Goal: Task Accomplishment & Management: Manage account settings

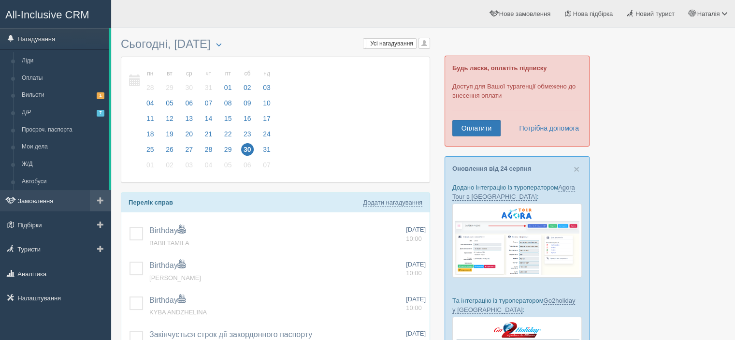
click at [60, 202] on link "Замовлення" at bounding box center [55, 200] width 111 height 21
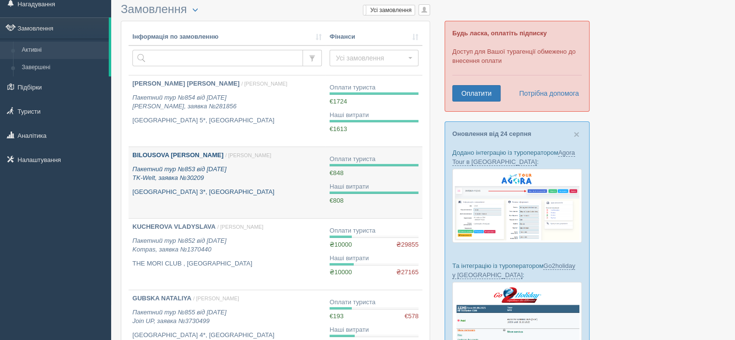
scroll to position [97, 0]
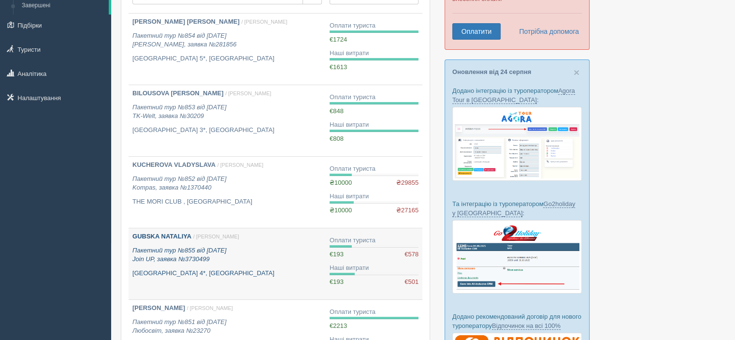
click at [178, 235] on b "GUBSKA NATALIYA" at bounding box center [161, 235] width 59 height 7
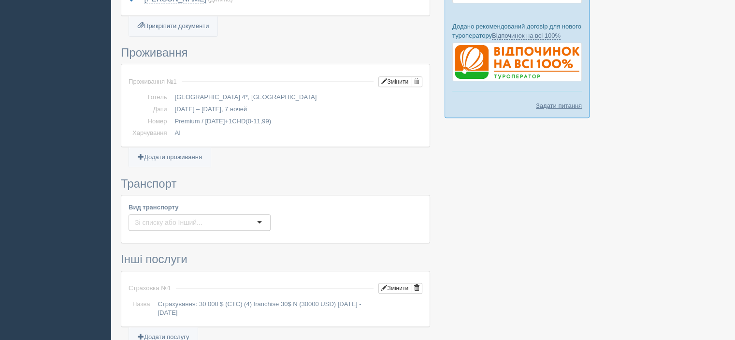
scroll to position [628, 0]
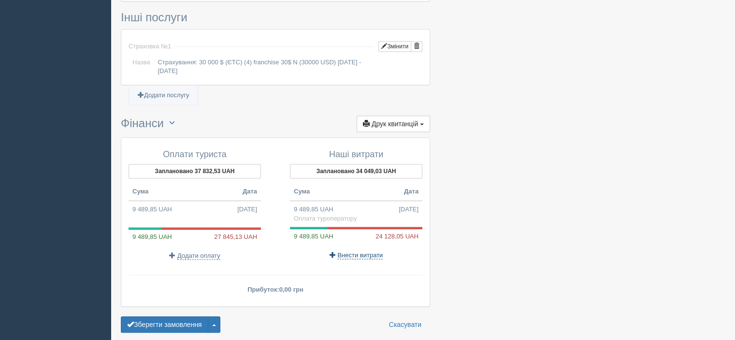
click at [349, 252] on span "Внести витрати" at bounding box center [359, 255] width 45 height 8
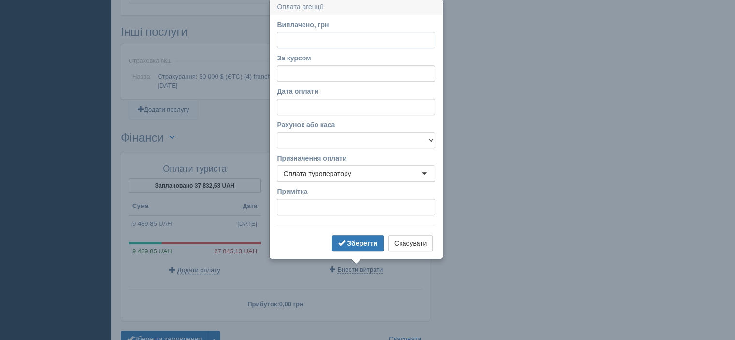
scroll to position [612, 0]
type input "10000"
click at [316, 76] on input "За курсом" at bounding box center [356, 75] width 159 height 16
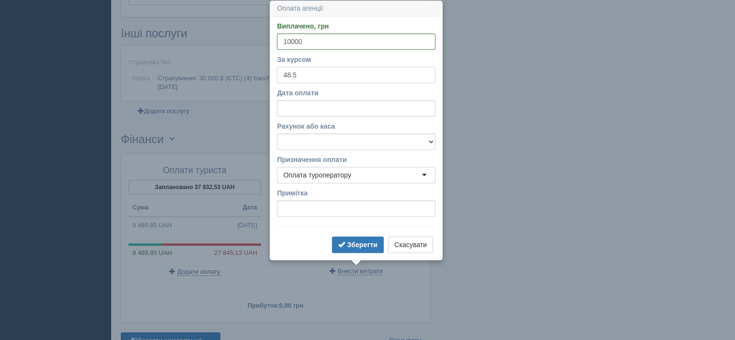
type input "48.5"
click at [335, 144] on select "Альфабанк Банковский счёт Наличная касса Приватбанк" at bounding box center [356, 141] width 159 height 16
select select "346"
click at [277, 133] on select "Альфабанк Банковский счёт Наличная касса Приватбанк" at bounding box center [356, 141] width 159 height 16
click at [363, 241] on b "Зберегти" at bounding box center [362, 245] width 30 height 8
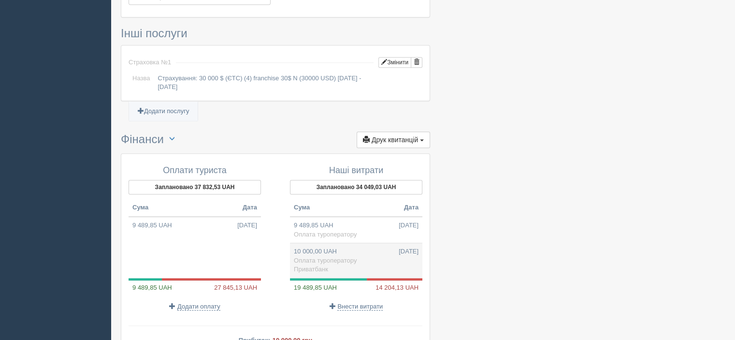
click at [342, 249] on td "10 000,00 UAH 30.08.2025 Оплата туроператору Приватбанк" at bounding box center [356, 260] width 132 height 35
type input "10000.00"
type input "48.50"
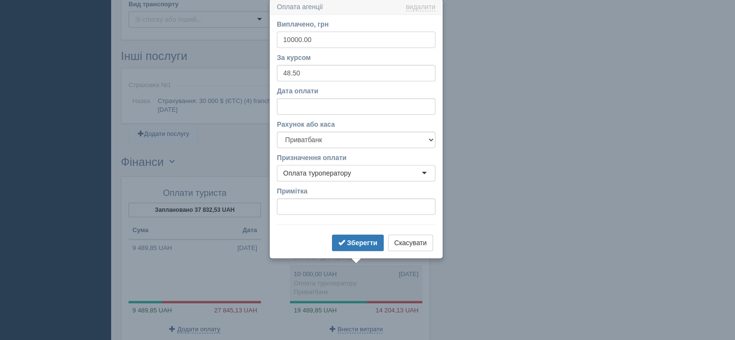
scroll to position [588, 0]
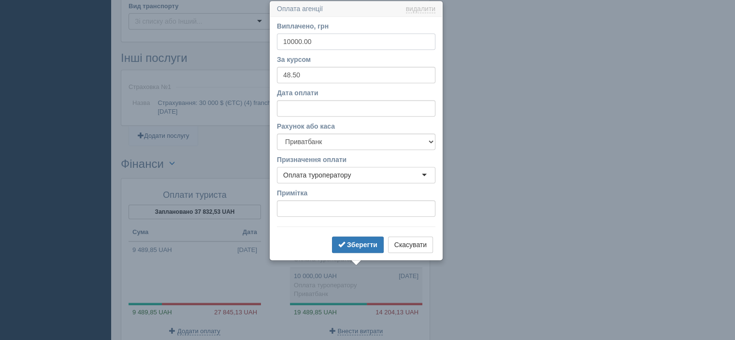
click at [290, 41] on input "10000.00" at bounding box center [356, 41] width 159 height 16
type input "14000.00"
click at [348, 242] on b "Зберегти" at bounding box center [362, 245] width 30 height 8
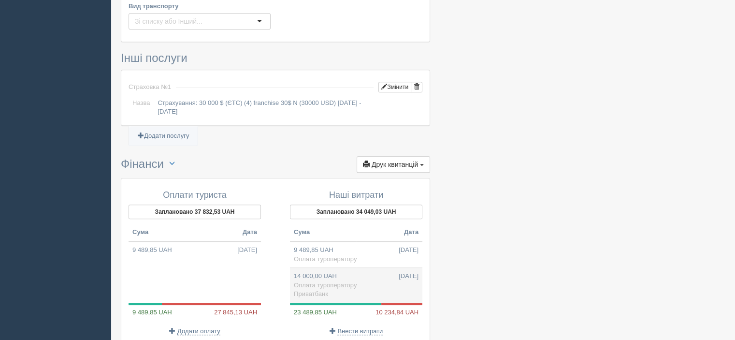
click at [342, 272] on td "14 000,00 UAH 30.08.2025 Оплата туроператору Приватбанк" at bounding box center [356, 285] width 132 height 35
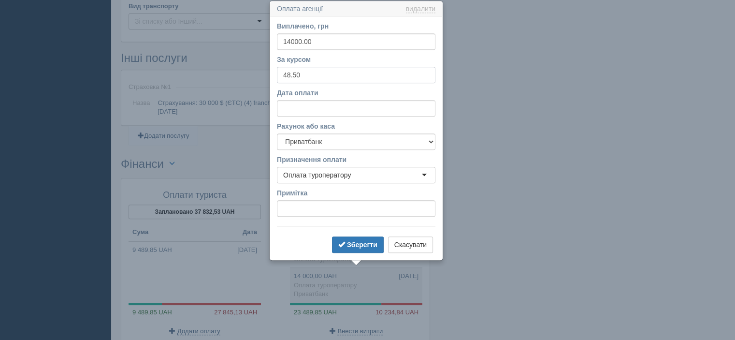
drag, startPoint x: 293, startPoint y: 76, endPoint x: 305, endPoint y: 77, distance: 12.1
click at [305, 77] on input "48.50" at bounding box center [356, 75] width 159 height 16
type input "48.13"
click at [363, 249] on button "Зберегти" at bounding box center [358, 244] width 52 height 16
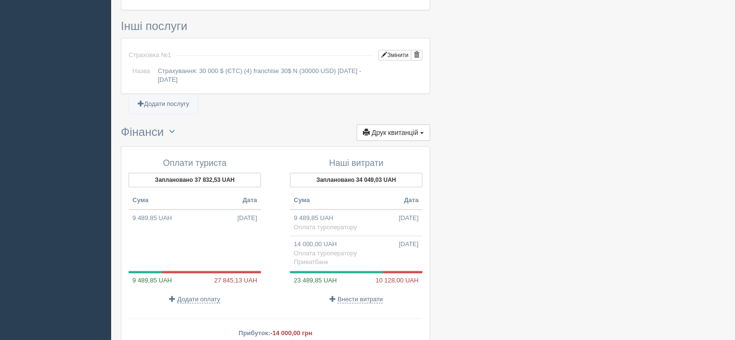
scroll to position [636, 0]
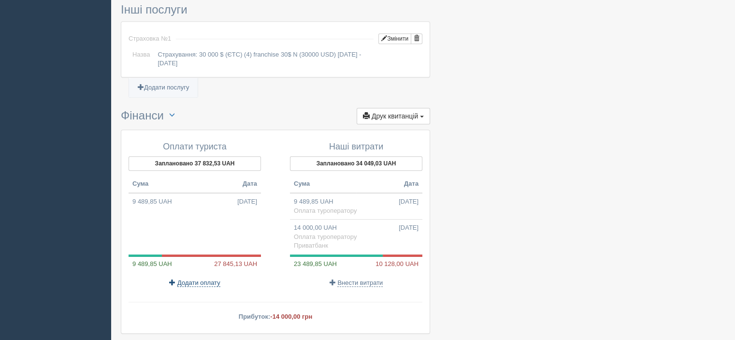
click at [195, 279] on span "Додати оплату" at bounding box center [198, 283] width 43 height 8
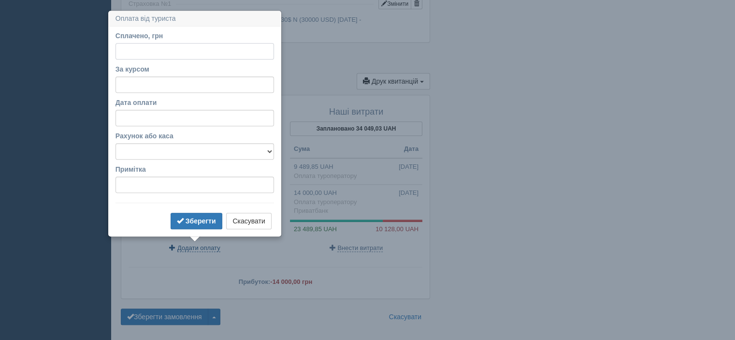
scroll to position [680, 0]
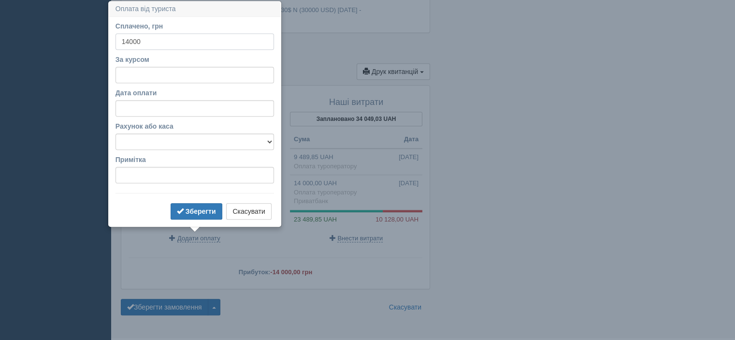
type input "14000"
click at [151, 78] on input "За курсом" at bounding box center [195, 75] width 159 height 16
type input "48.13"
click at [211, 140] on select "Альфабанк Банковский счёт Наличная касса Приватбанк" at bounding box center [195, 141] width 159 height 16
select select "346"
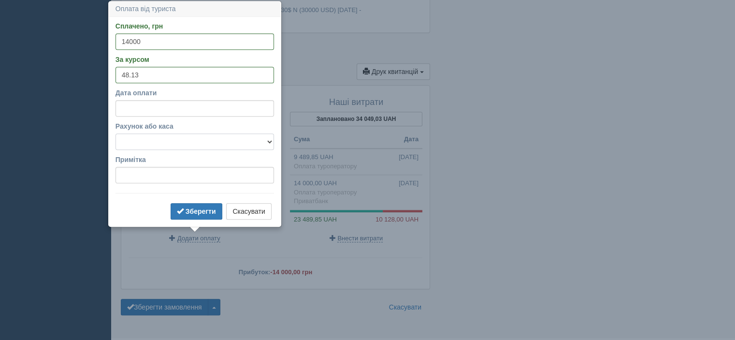
click at [116, 133] on select "Альфабанк Банковский счёт Наличная касса Приватбанк" at bounding box center [195, 141] width 159 height 16
click at [205, 207] on b "Зберегти" at bounding box center [201, 211] width 30 height 8
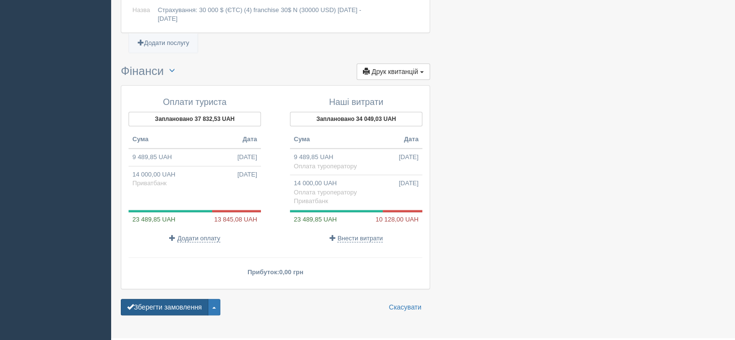
click at [168, 301] on button "Зберегти замовлення" at bounding box center [164, 307] width 87 height 16
